Goal: Transaction & Acquisition: Purchase product/service

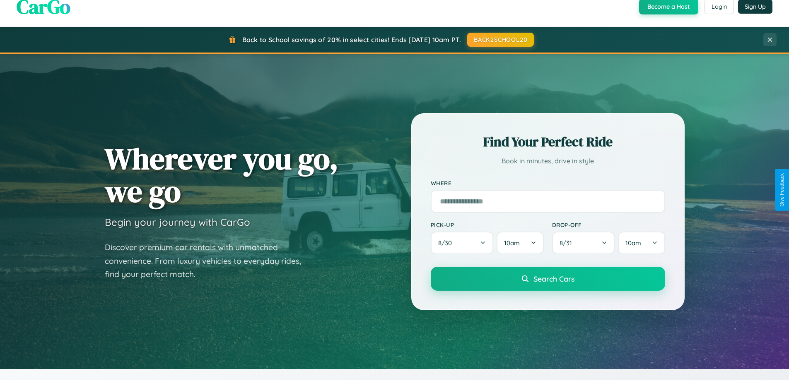
scroll to position [570, 0]
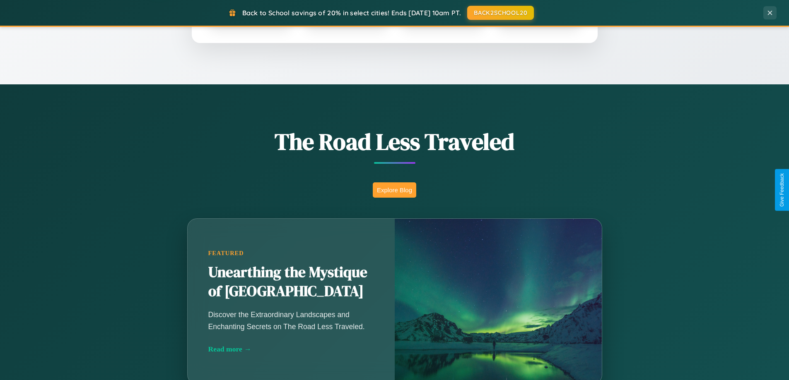
click at [394, 190] on button "Explore Blog" at bounding box center [394, 190] width 43 height 15
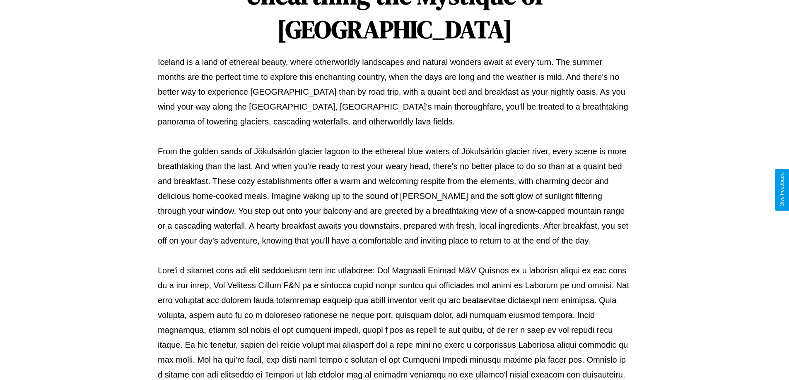
scroll to position [268, 0]
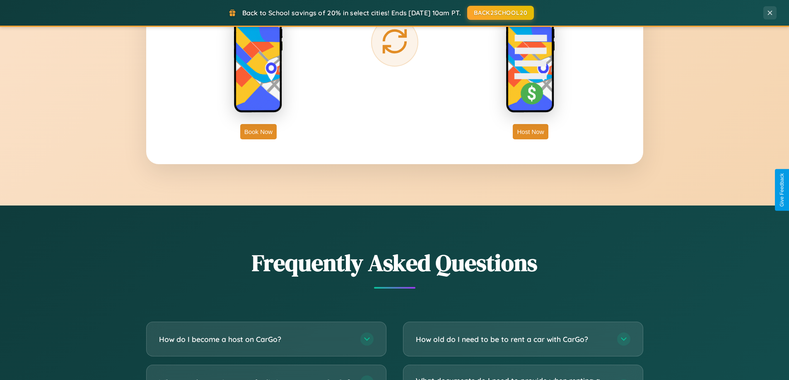
scroll to position [1593, 0]
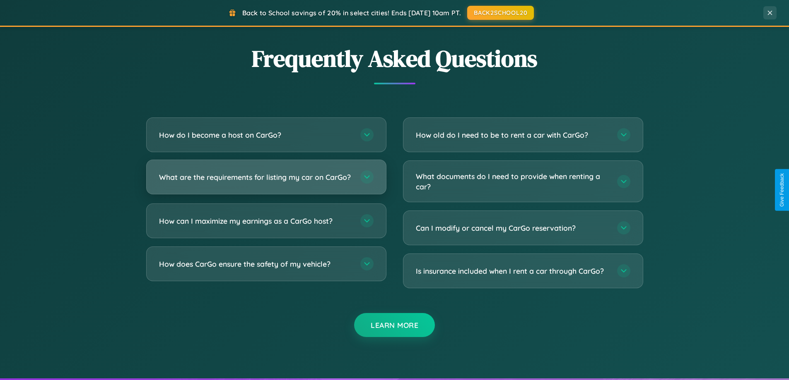
click at [266, 181] on h3 "What are the requirements for listing my car on CarGo?" at bounding box center [255, 177] width 193 height 10
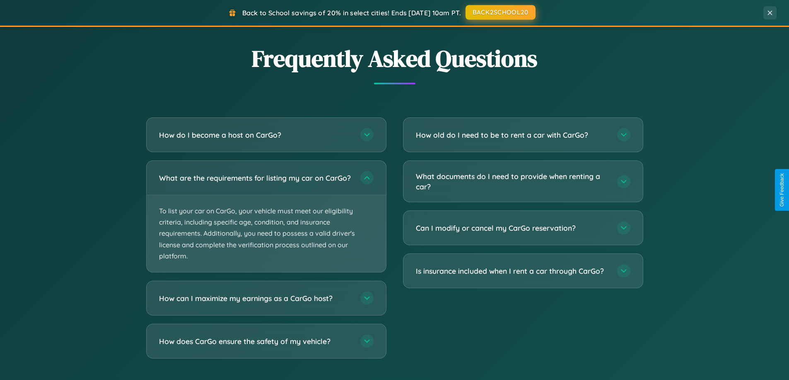
click at [500, 12] on button "BACK2SCHOOL20" at bounding box center [500, 12] width 70 height 15
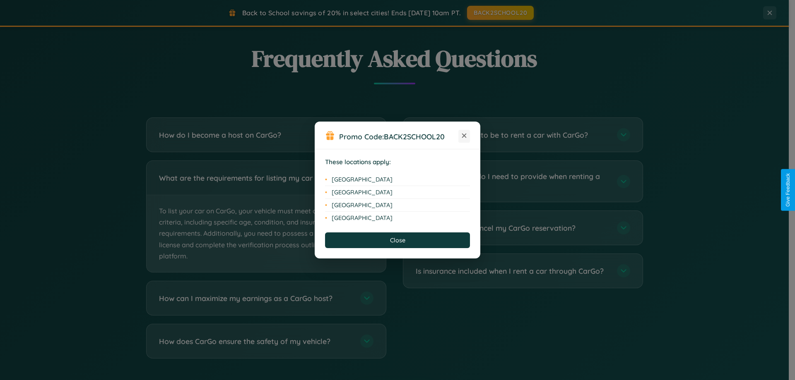
click at [464, 136] on icon at bounding box center [464, 136] width 5 height 5
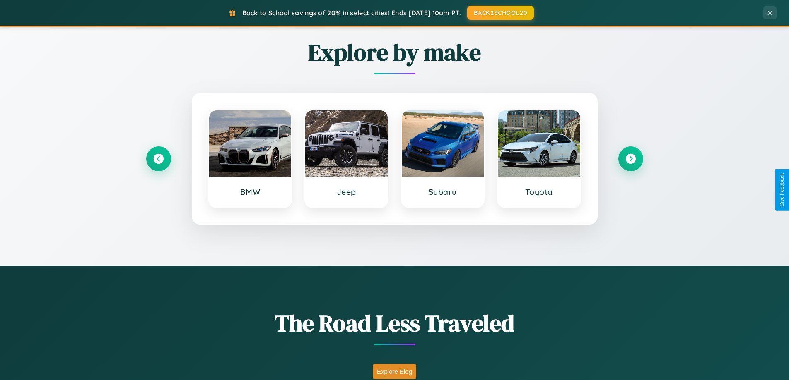
scroll to position [24, 0]
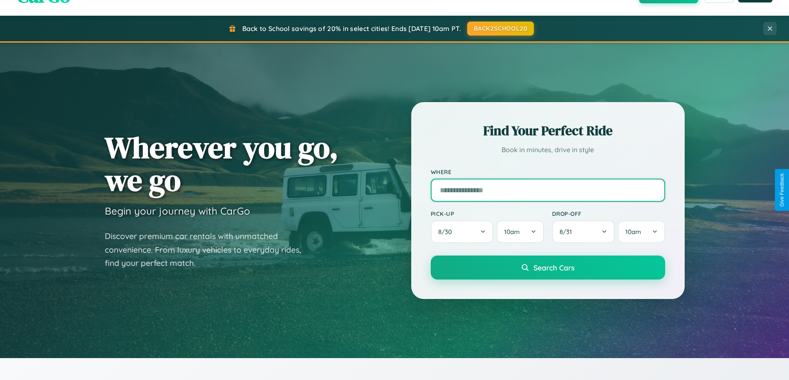
click at [547, 190] on input "text" at bounding box center [548, 190] width 234 height 23
type input "**********"
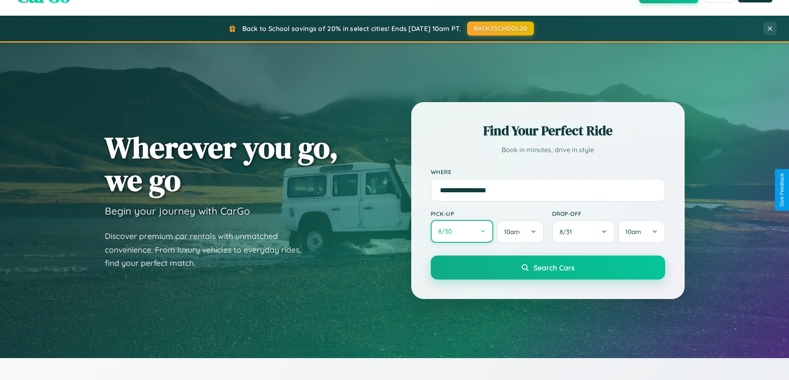
click at [462, 232] on button "8 / 30" at bounding box center [462, 231] width 63 height 23
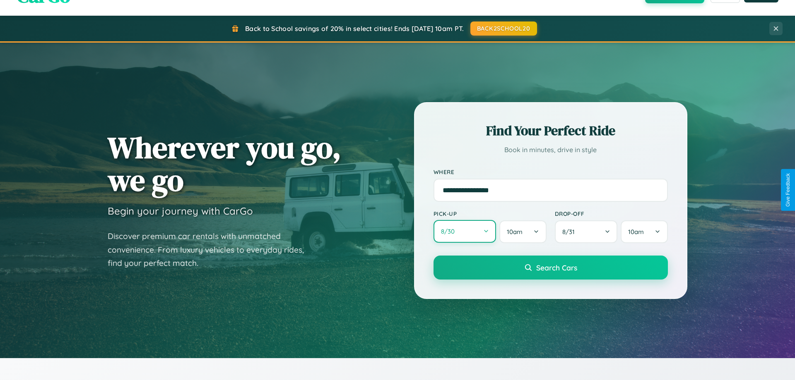
select select "*"
select select "****"
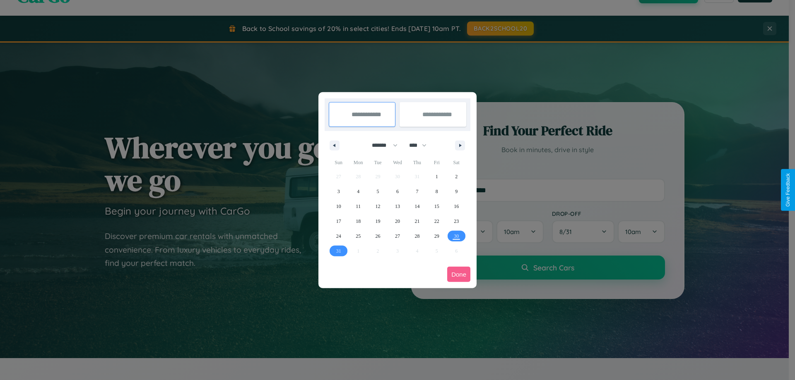
drag, startPoint x: 381, startPoint y: 145, endPoint x: 397, endPoint y: 166, distance: 26.5
click at [381, 145] on select "******* ******** ***** ***** *** **** **** ****** ********* ******* ******** **…" at bounding box center [383, 146] width 35 height 14
select select "**"
click at [456, 221] on span "22" at bounding box center [456, 221] width 5 height 15
type input "**********"
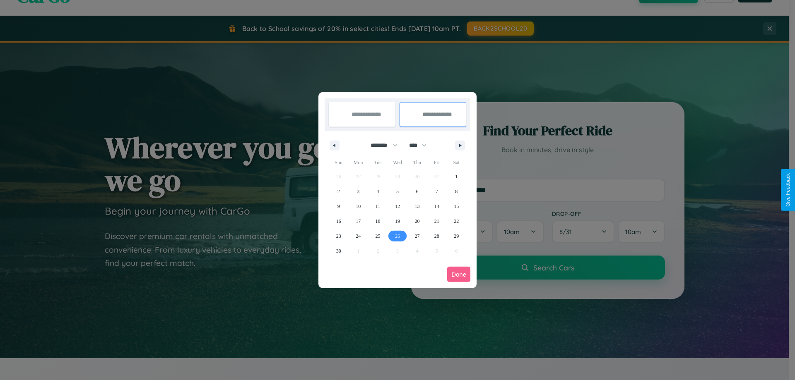
click at [397, 236] on span "26" at bounding box center [397, 236] width 5 height 15
type input "**********"
click at [459, 274] on button "Done" at bounding box center [458, 274] width 23 height 15
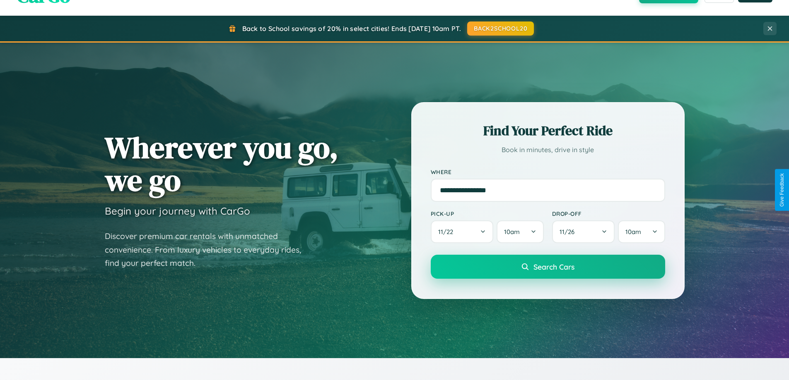
click at [547, 267] on span "Search Cars" at bounding box center [553, 266] width 41 height 9
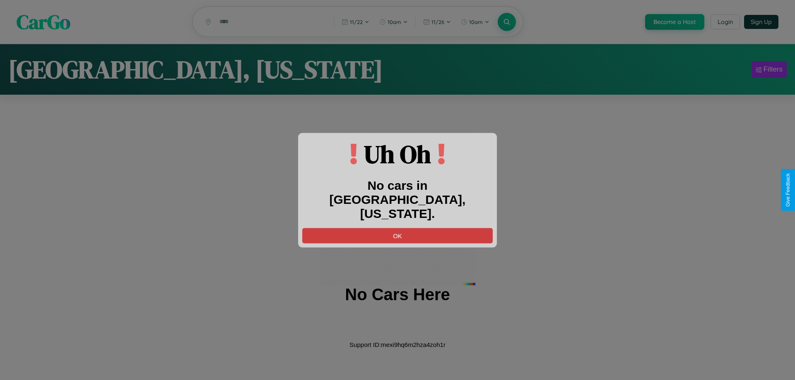
click at [397, 228] on button "OK" at bounding box center [397, 235] width 190 height 15
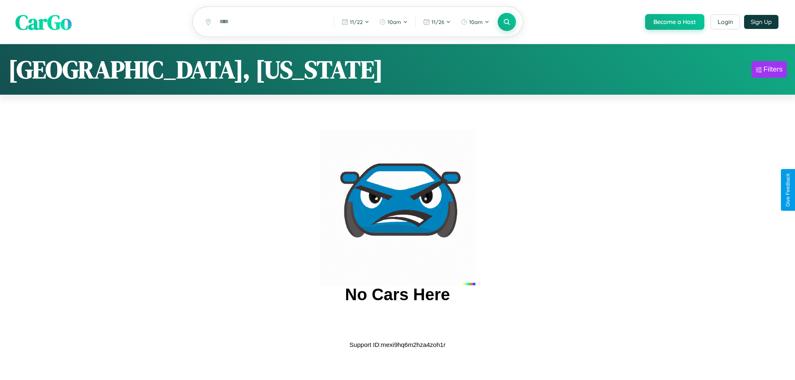
click at [43, 22] on span "CarGo" at bounding box center [43, 21] width 56 height 29
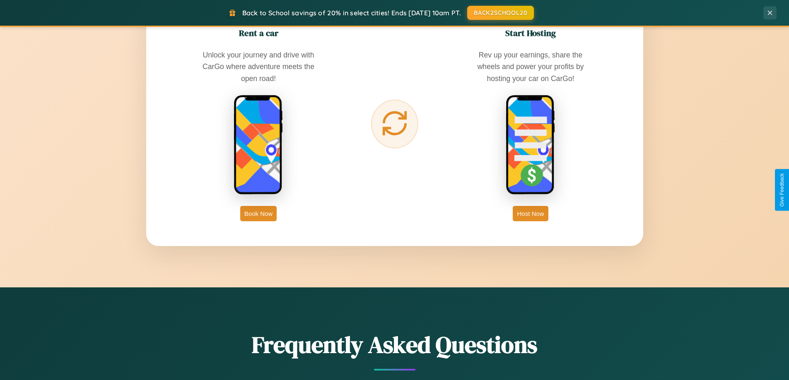
scroll to position [1330, 0]
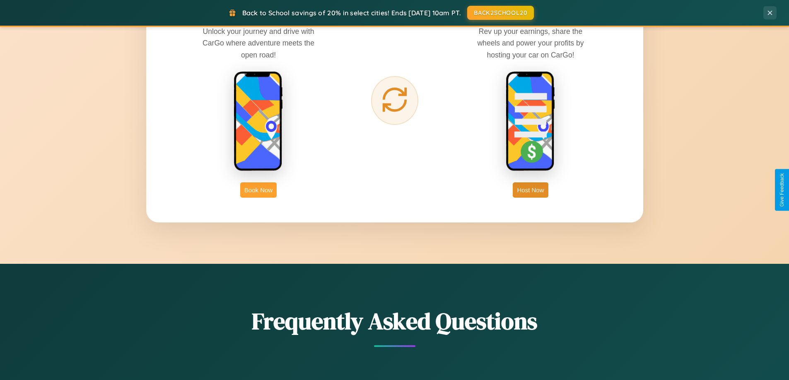
click at [258, 190] on button "Book Now" at bounding box center [258, 190] width 36 height 15
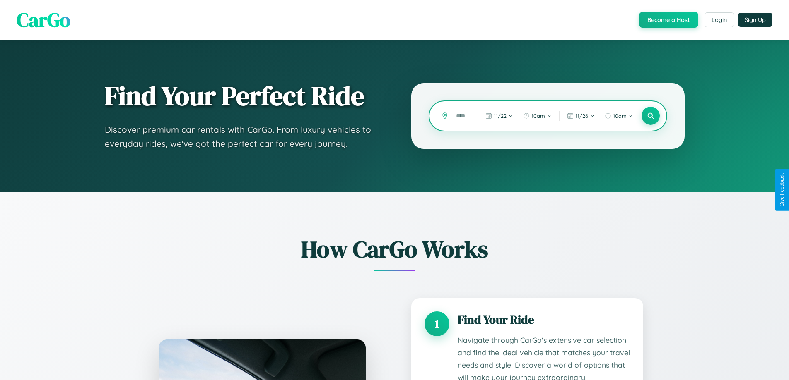
click at [460, 116] on input "text" at bounding box center [460, 116] width 17 height 14
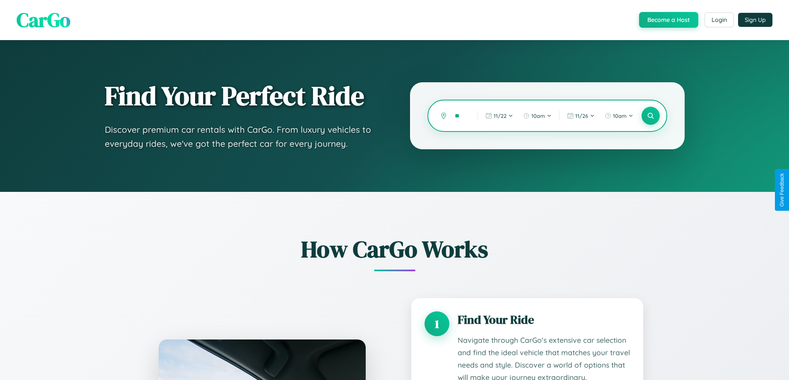
type input "*"
type input "*******"
click at [650, 116] on icon at bounding box center [650, 116] width 8 height 8
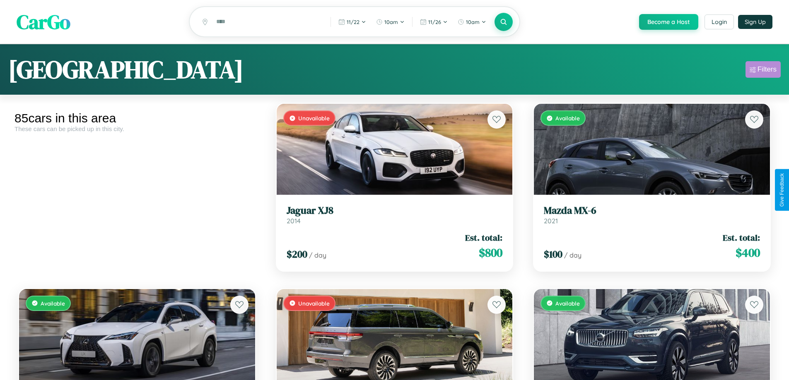
click at [763, 71] on div "Filters" at bounding box center [766, 69] width 19 height 8
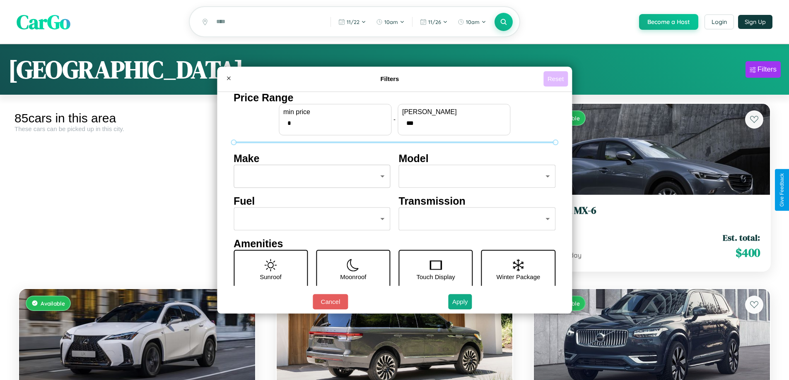
click at [556, 79] on button "Reset" at bounding box center [555, 78] width 24 height 15
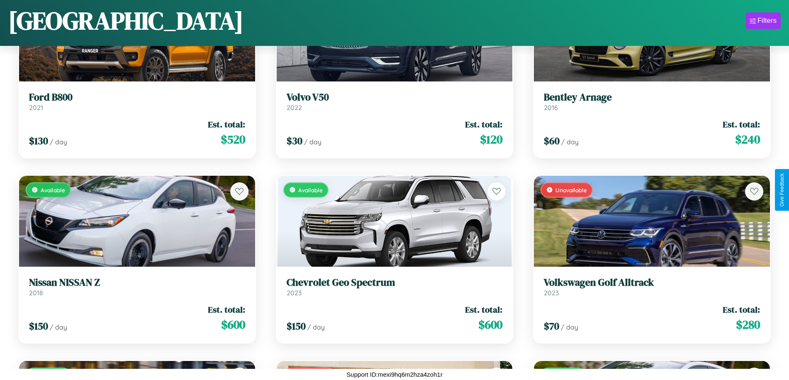
scroll to position [5069, 0]
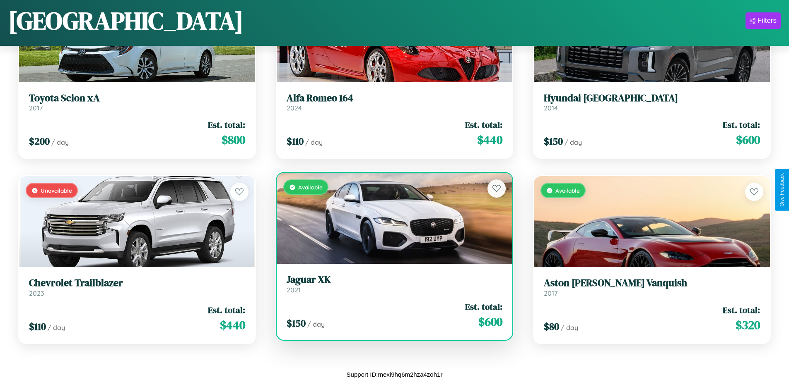
click at [391, 284] on h3 "Jaguar XK" at bounding box center [394, 280] width 216 height 12
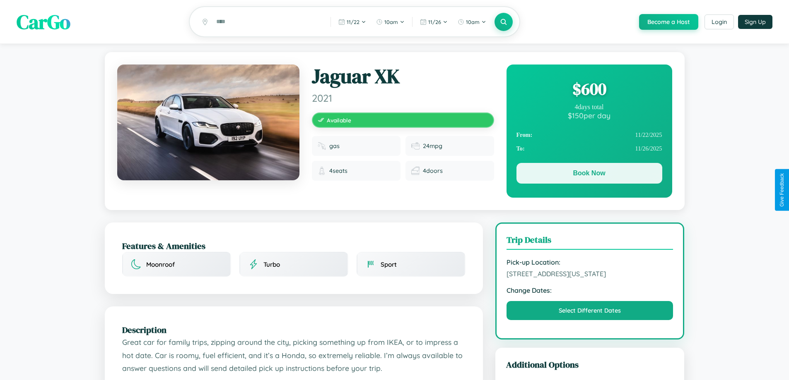
click at [589, 176] on button "Book Now" at bounding box center [589, 173] width 146 height 21
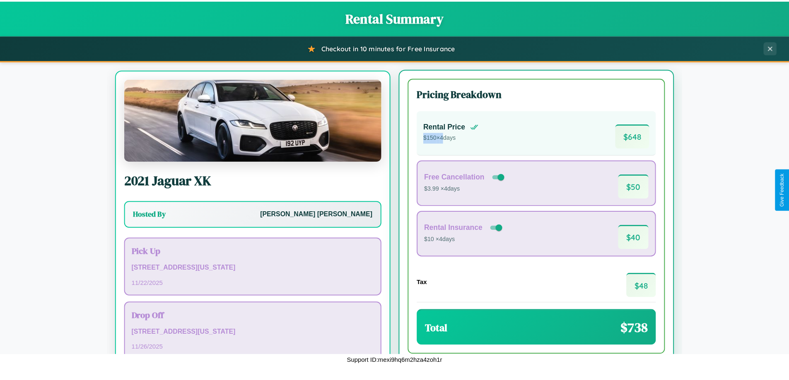
scroll to position [39, 0]
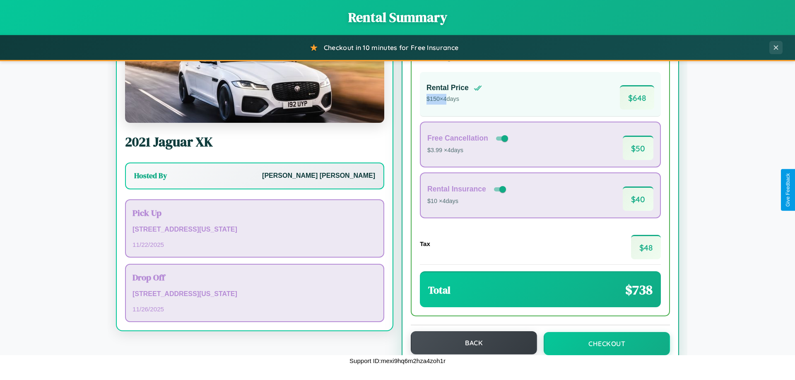
click at [470, 344] on button "Back" at bounding box center [474, 343] width 126 height 23
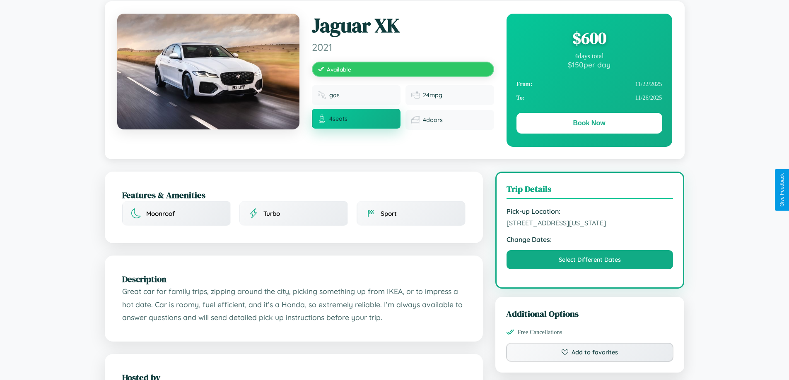
scroll to position [85, 0]
